Goal: Task Accomplishment & Management: Complete application form

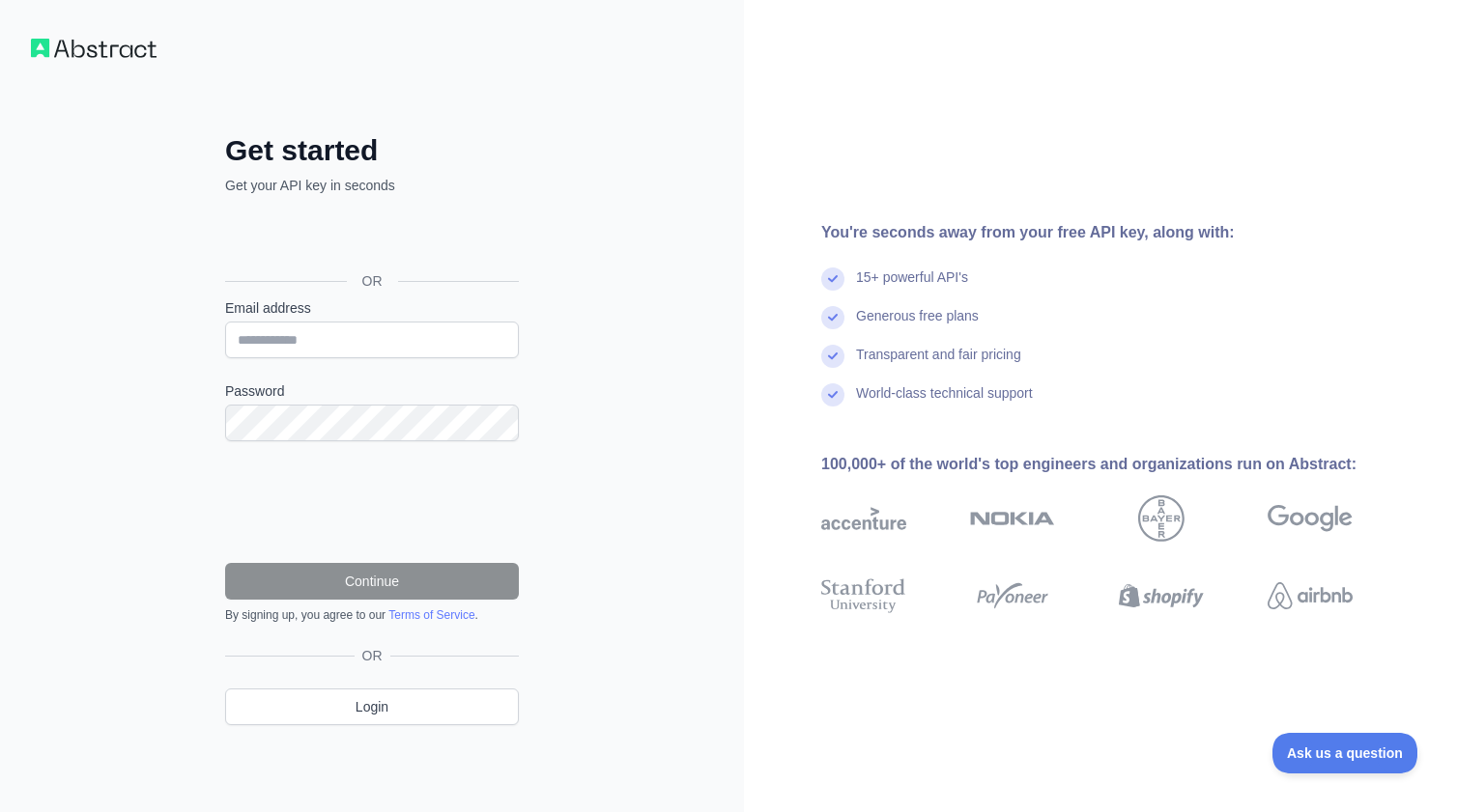
click at [417, 613] on link "Terms of Service" at bounding box center [431, 615] width 86 height 14
click at [875, 355] on div "Transparent and fair pricing" at bounding box center [939, 364] width 165 height 39
click at [849, 365] on div "Transparent and fair pricing" at bounding box center [1117, 364] width 593 height 39
